Goal: Navigation & Orientation: Find specific page/section

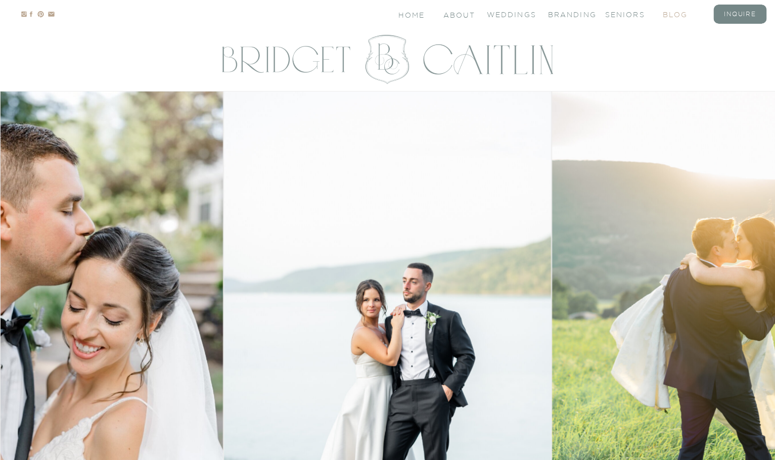
click at [679, 16] on nav "blog" at bounding box center [683, 14] width 40 height 9
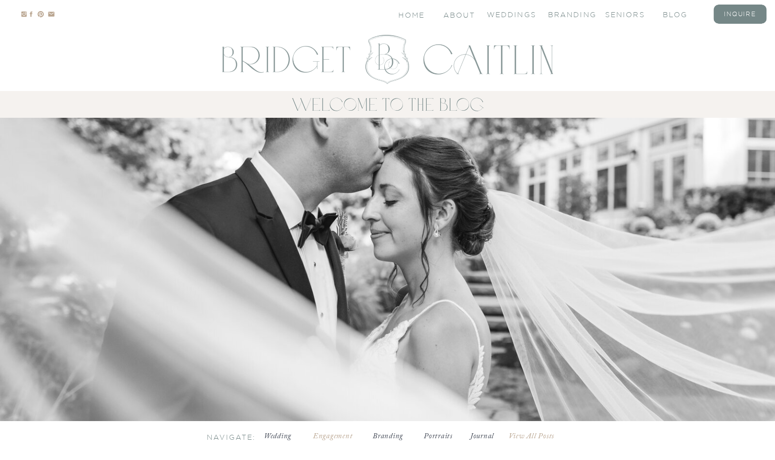
click at [332, 436] on h3 "Engagement" at bounding box center [333, 436] width 48 height 10
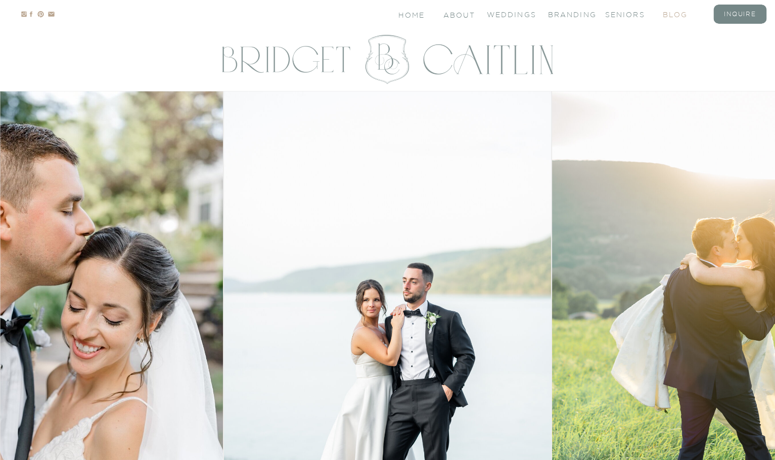
click at [664, 13] on nav "blog" at bounding box center [683, 14] width 40 height 9
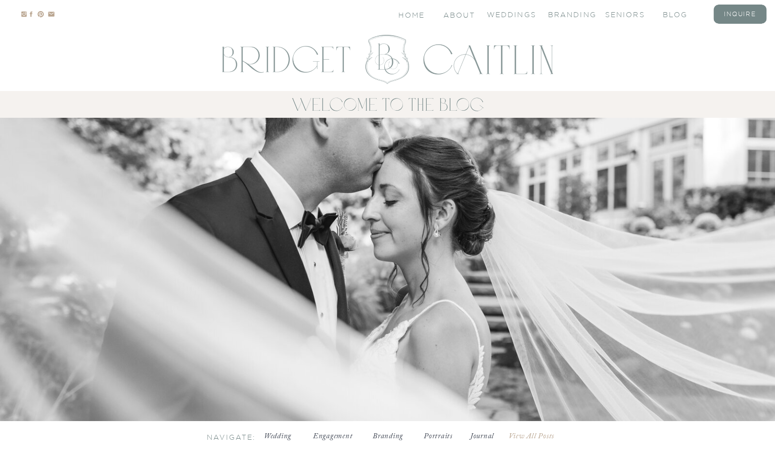
click at [336, 432] on h3 "Engagement" at bounding box center [333, 436] width 48 height 10
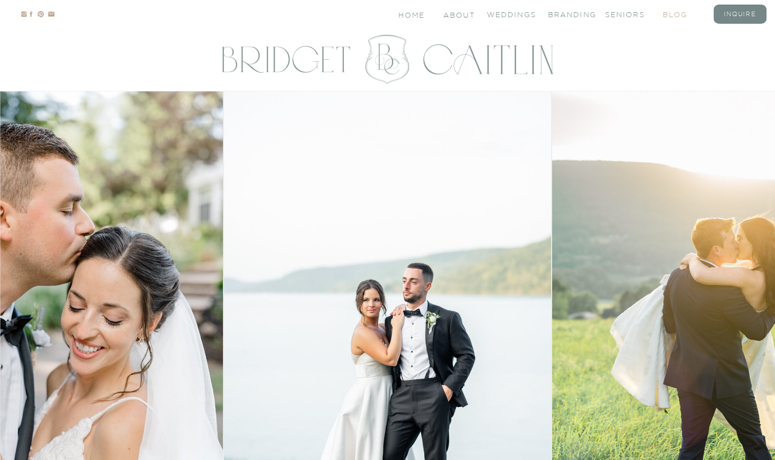
click at [692, 12] on nav "blog" at bounding box center [683, 14] width 40 height 9
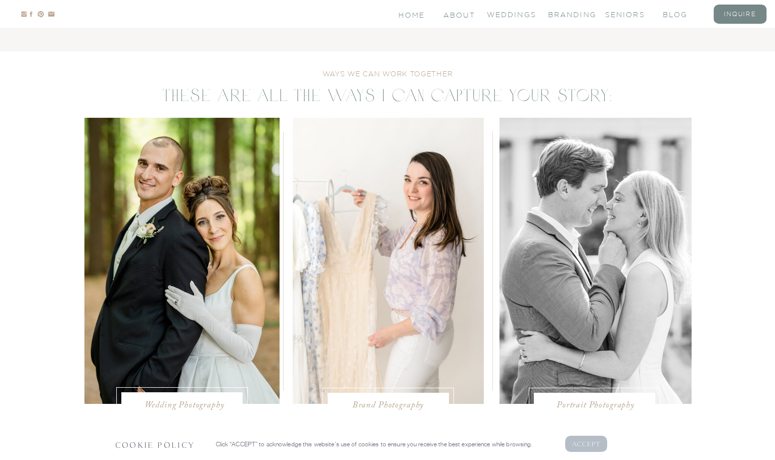
scroll to position [1990, 0]
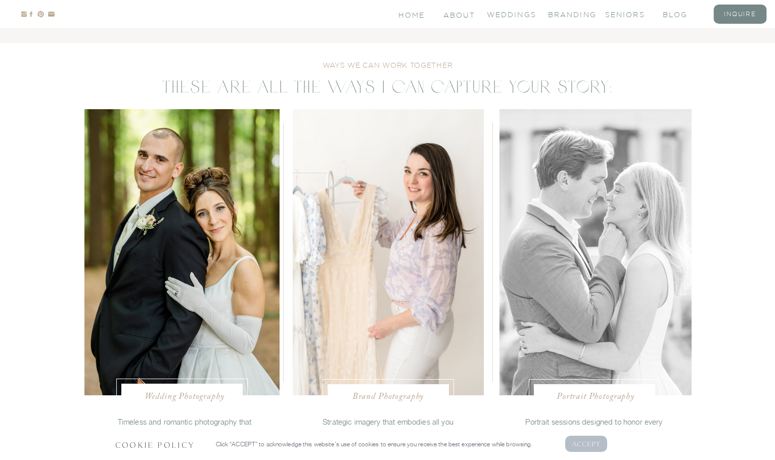
click at [582, 194] on div at bounding box center [596, 252] width 192 height 286
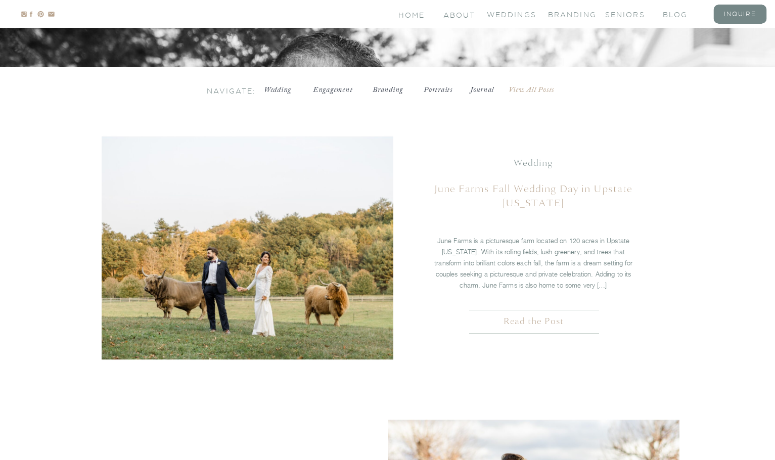
scroll to position [354, 0]
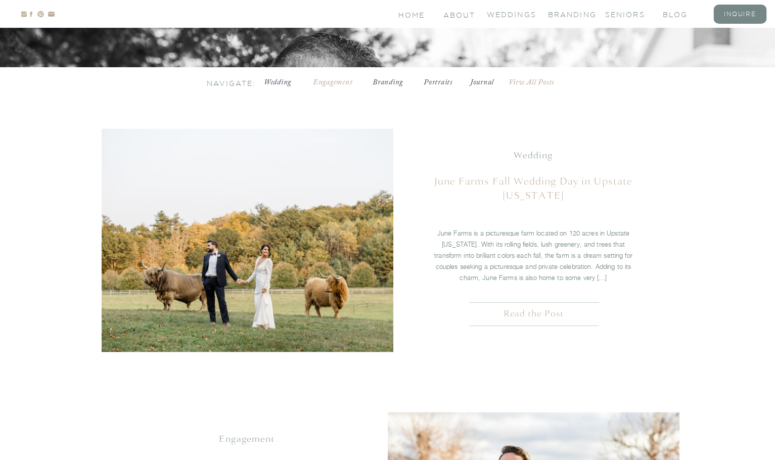
click at [332, 83] on h3 "Engagement" at bounding box center [333, 82] width 48 height 10
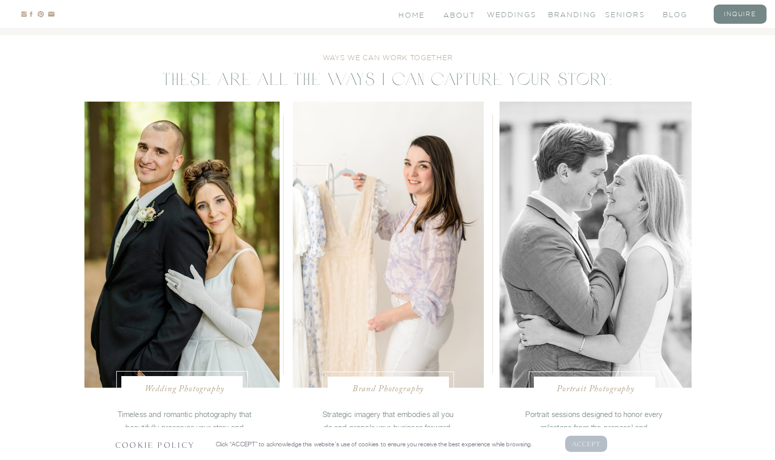
scroll to position [2026, 0]
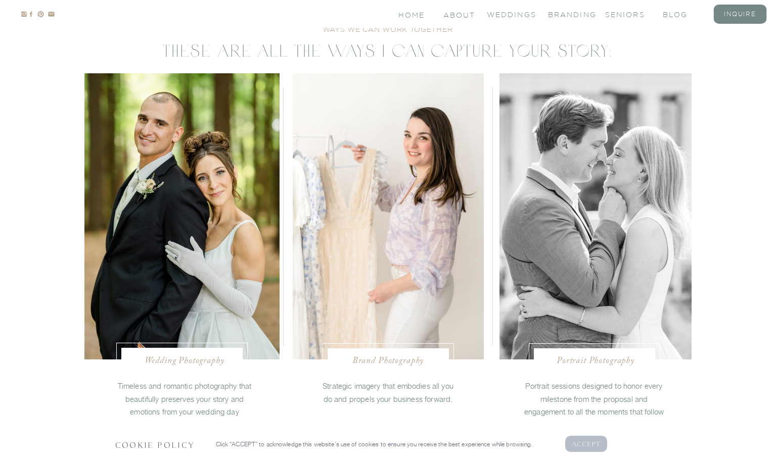
click at [606, 364] on nav "Portrait Photography" at bounding box center [596, 360] width 95 height 10
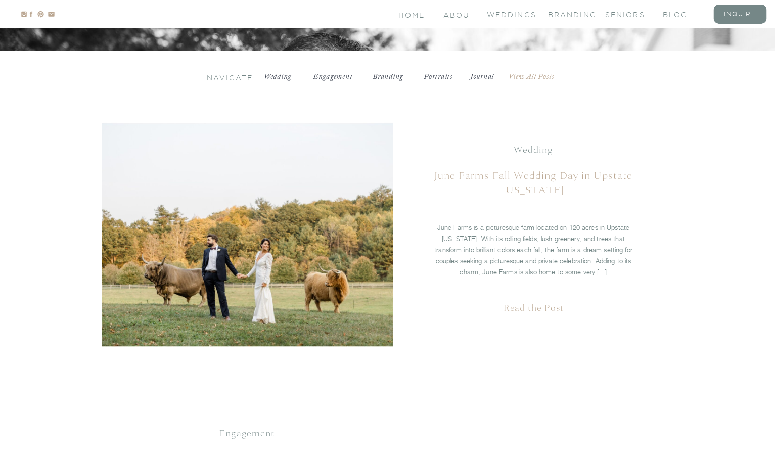
scroll to position [376, 0]
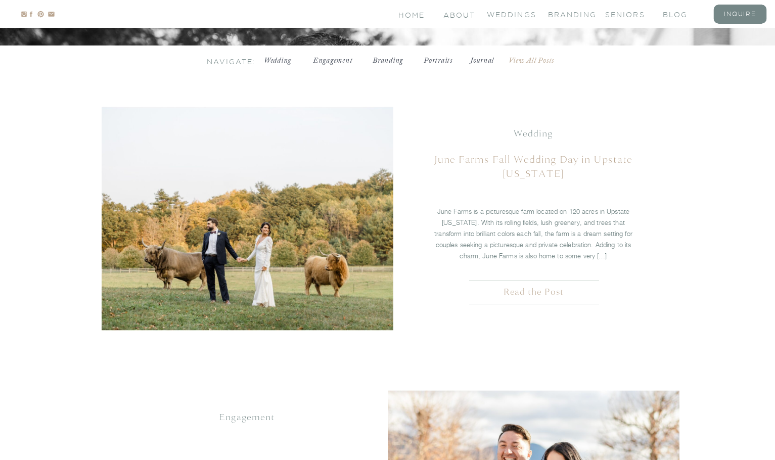
click at [412, 13] on nav "Home" at bounding box center [413, 14] width 28 height 9
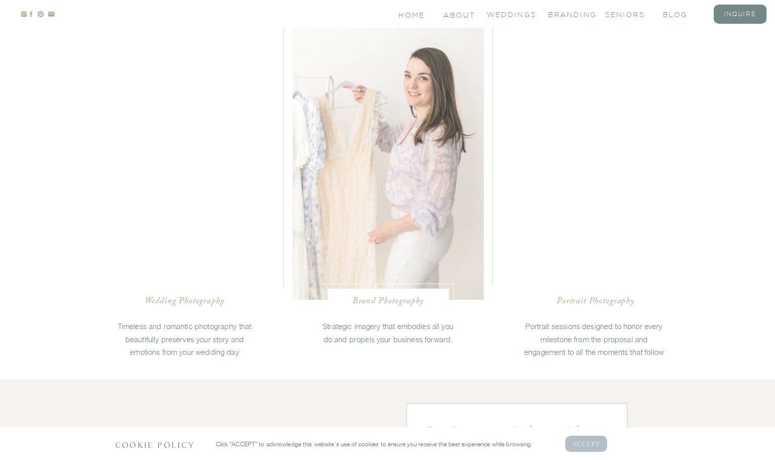
scroll to position [2083, 0]
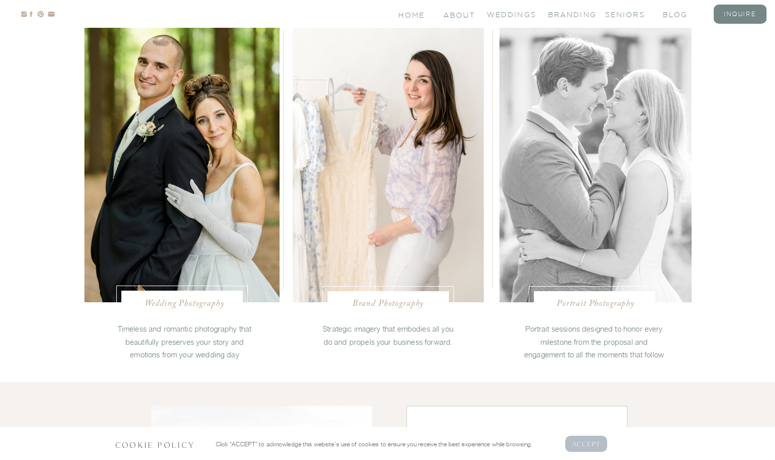
click at [581, 199] on div at bounding box center [596, 159] width 192 height 286
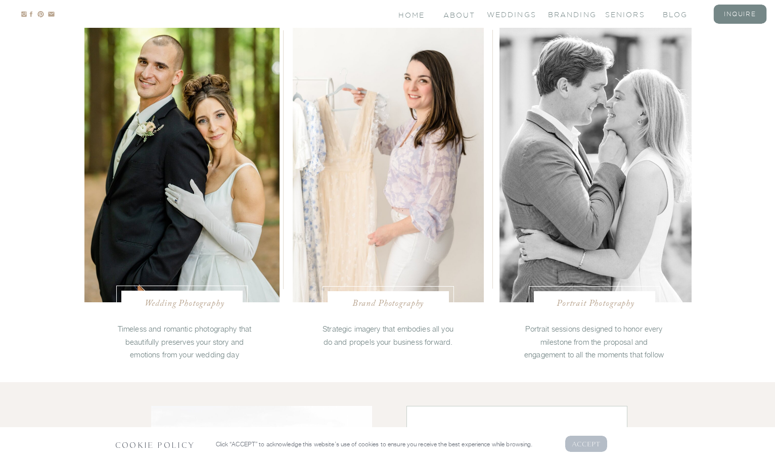
click at [566, 303] on nav "Portrait Photography" at bounding box center [596, 303] width 95 height 10
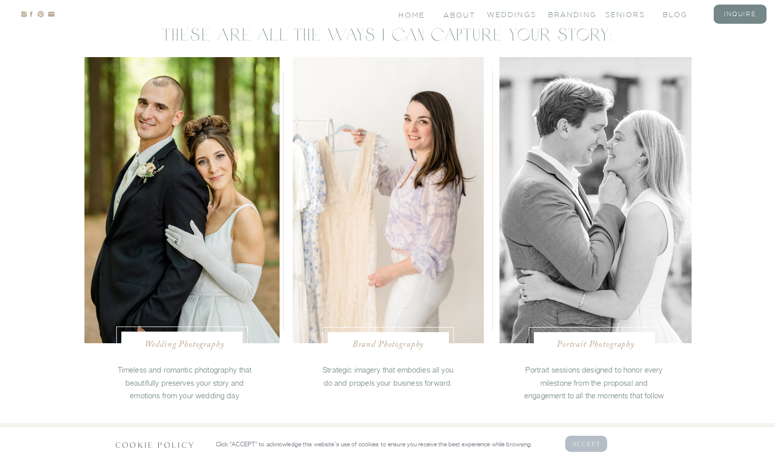
scroll to position [2203, 0]
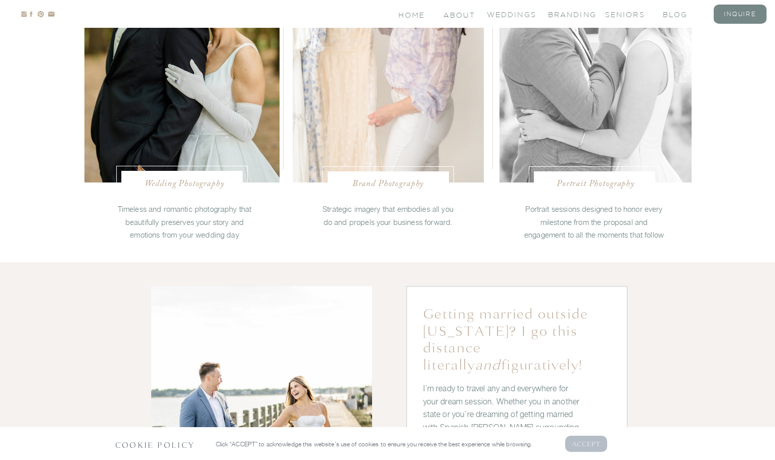
click at [567, 124] on div at bounding box center [596, 39] width 192 height 286
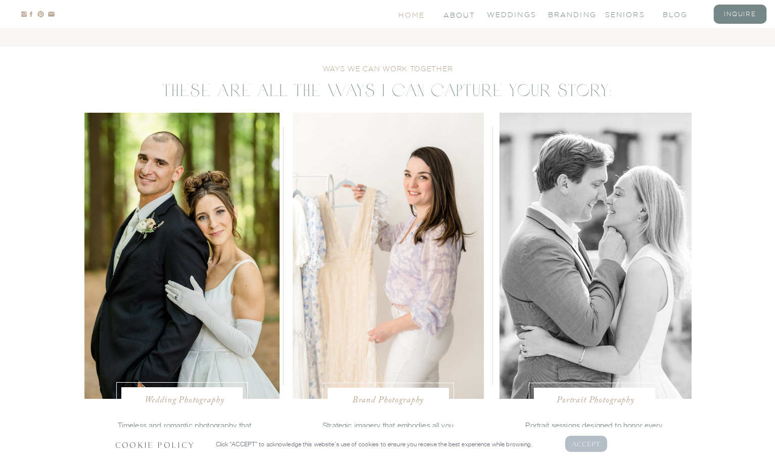
scroll to position [2061, 0]
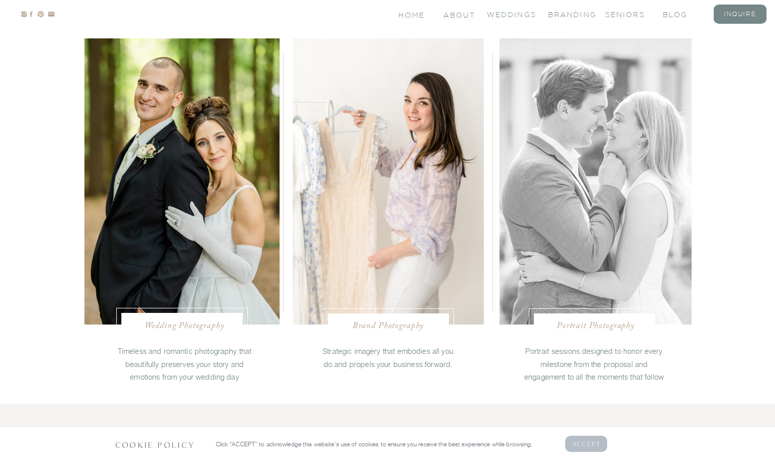
click at [585, 167] on div at bounding box center [596, 181] width 192 height 286
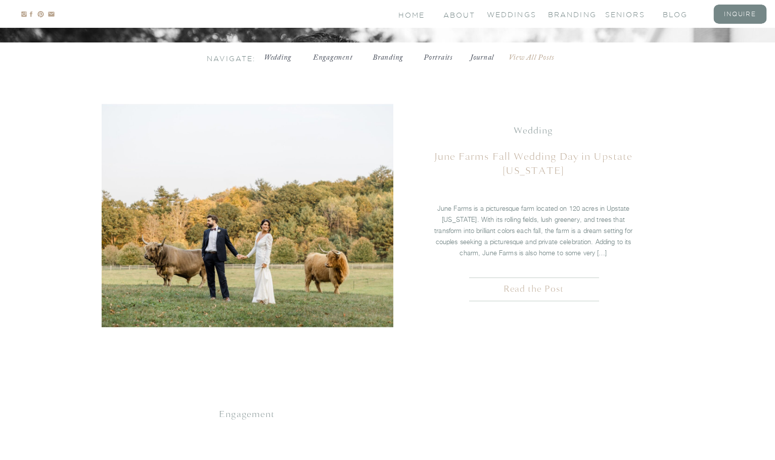
scroll to position [379, 0]
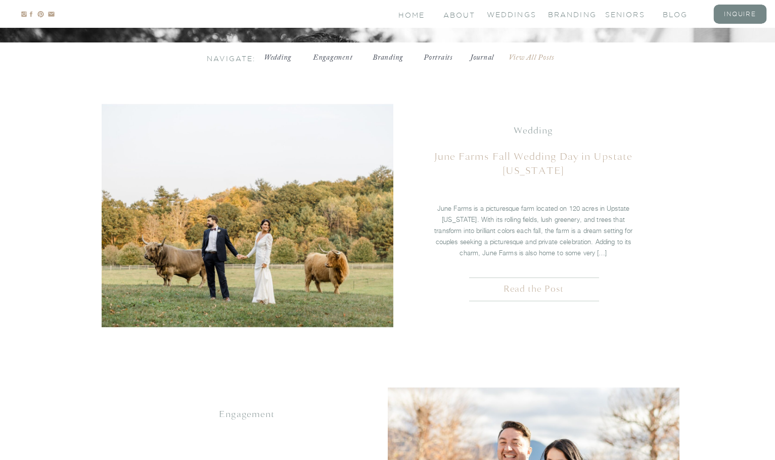
click at [331, 55] on h3 "Engagement" at bounding box center [333, 58] width 48 height 10
